Goal: Find specific page/section: Find specific page/section

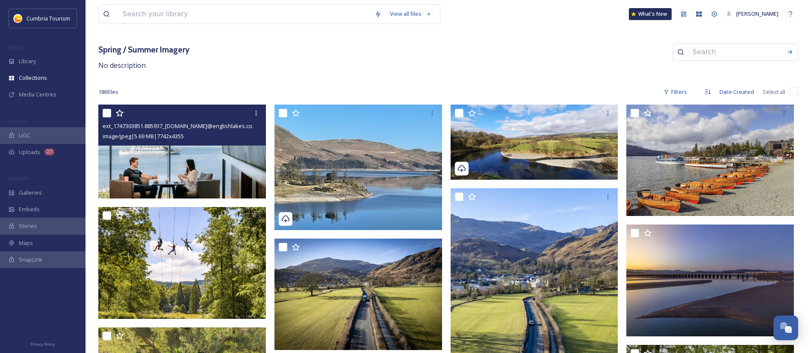
scroll to position [19, 0]
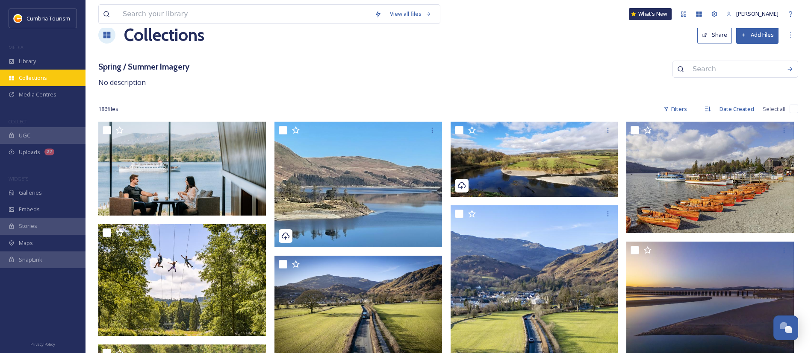
click at [43, 80] on span "Collections" at bounding box center [33, 78] width 28 height 8
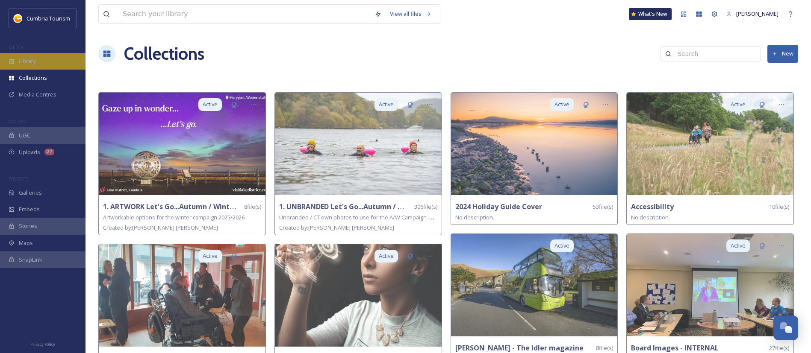
click at [45, 62] on div "Library" at bounding box center [42, 61] width 85 height 17
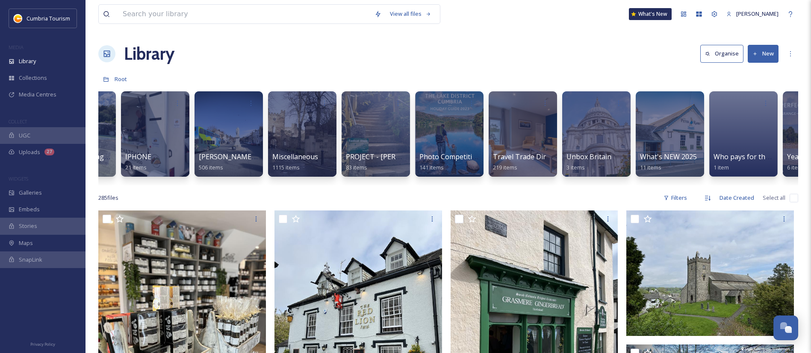
scroll to position [0, 771]
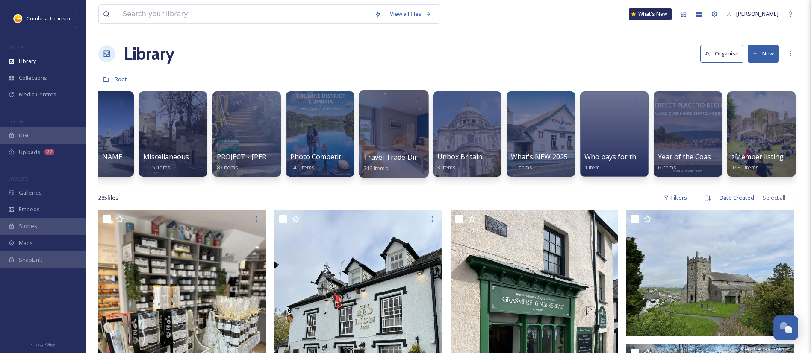
click at [411, 135] on div at bounding box center [394, 134] width 70 height 87
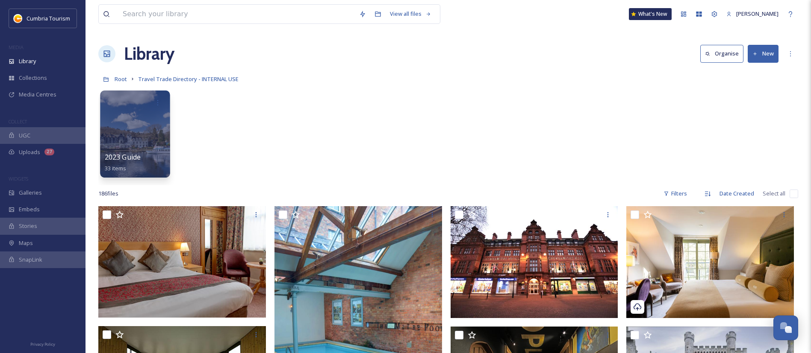
click at [146, 130] on div at bounding box center [135, 134] width 70 height 87
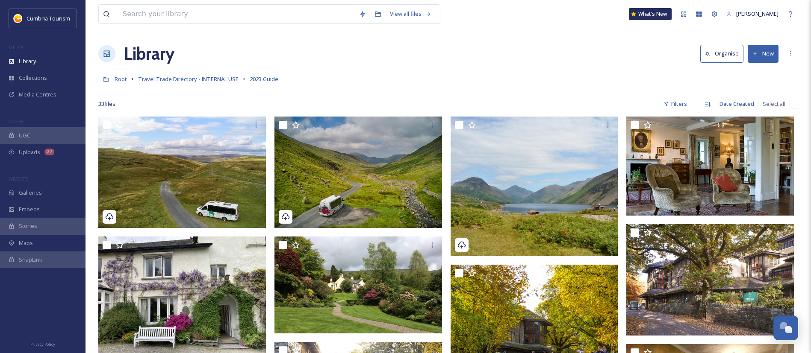
click at [210, 74] on link "Travel Trade Directory - INTERNAL USE" at bounding box center [188, 79] width 100 height 10
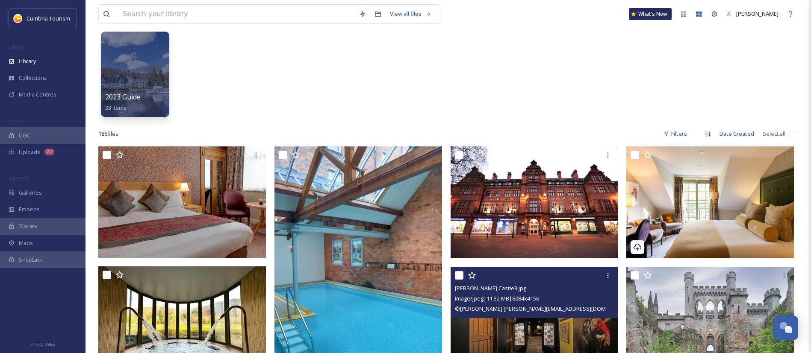
scroll to position [51, 0]
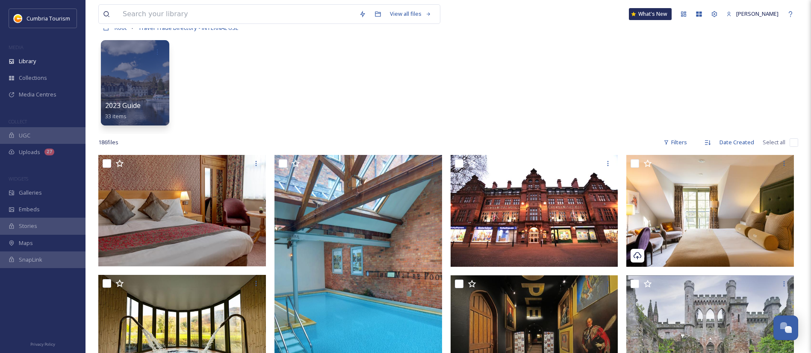
click at [771, 69] on div "2023 Guide 33 items" at bounding box center [448, 85] width 700 height 98
